Goal: Transaction & Acquisition: Purchase product/service

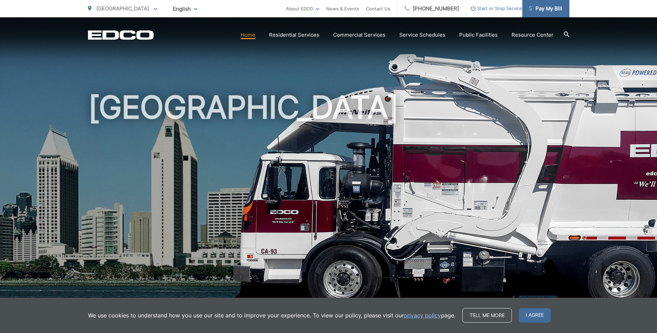
click at [545, 8] on span "Pay My Bill" at bounding box center [545, 9] width 33 height 8
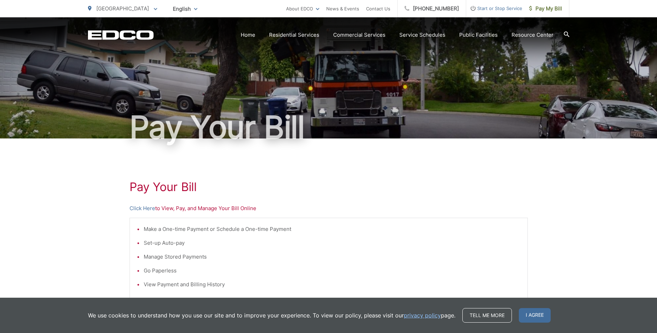
click at [237, 206] on p "Click Here to View, Pay, and Manage Your Bill Online" at bounding box center [329, 208] width 398 height 8
click at [143, 207] on link "Click Here" at bounding box center [143, 208] width 26 height 8
